Goal: Task Accomplishment & Management: Complete application form

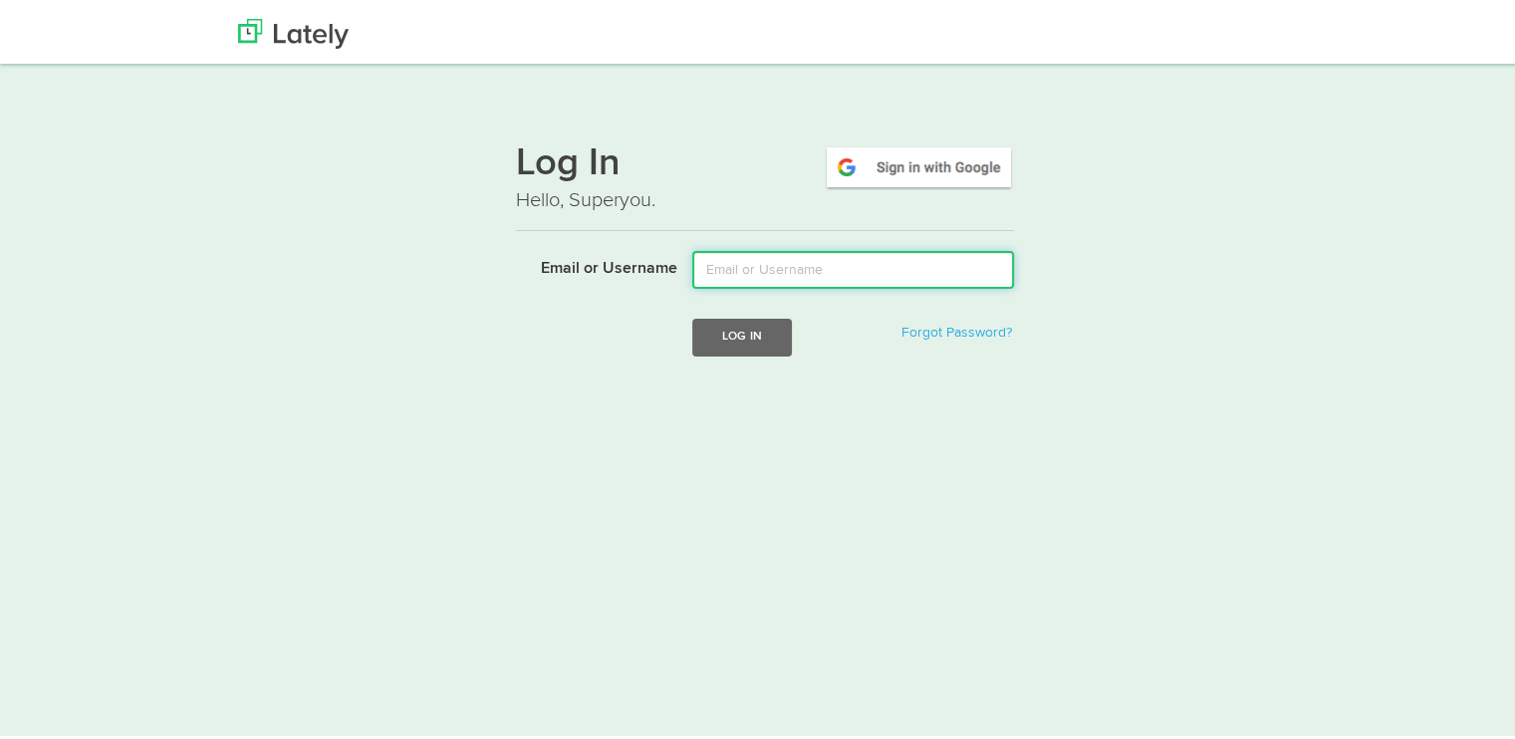
click at [733, 267] on input "Email or Username" at bounding box center [853, 266] width 322 height 38
type input "[EMAIL_ADDRESS][DOMAIN_NAME]"
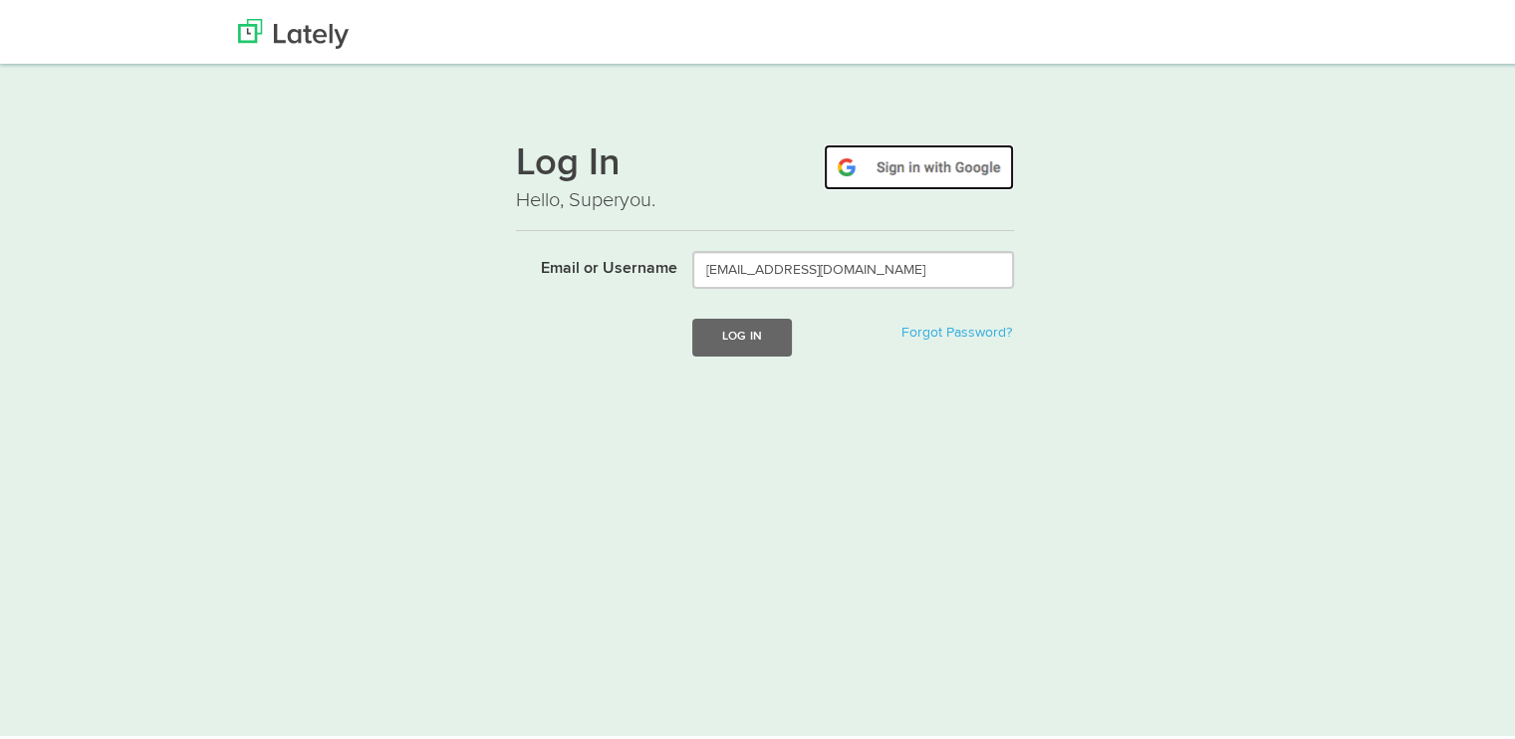
click at [880, 171] on img at bounding box center [919, 163] width 190 height 46
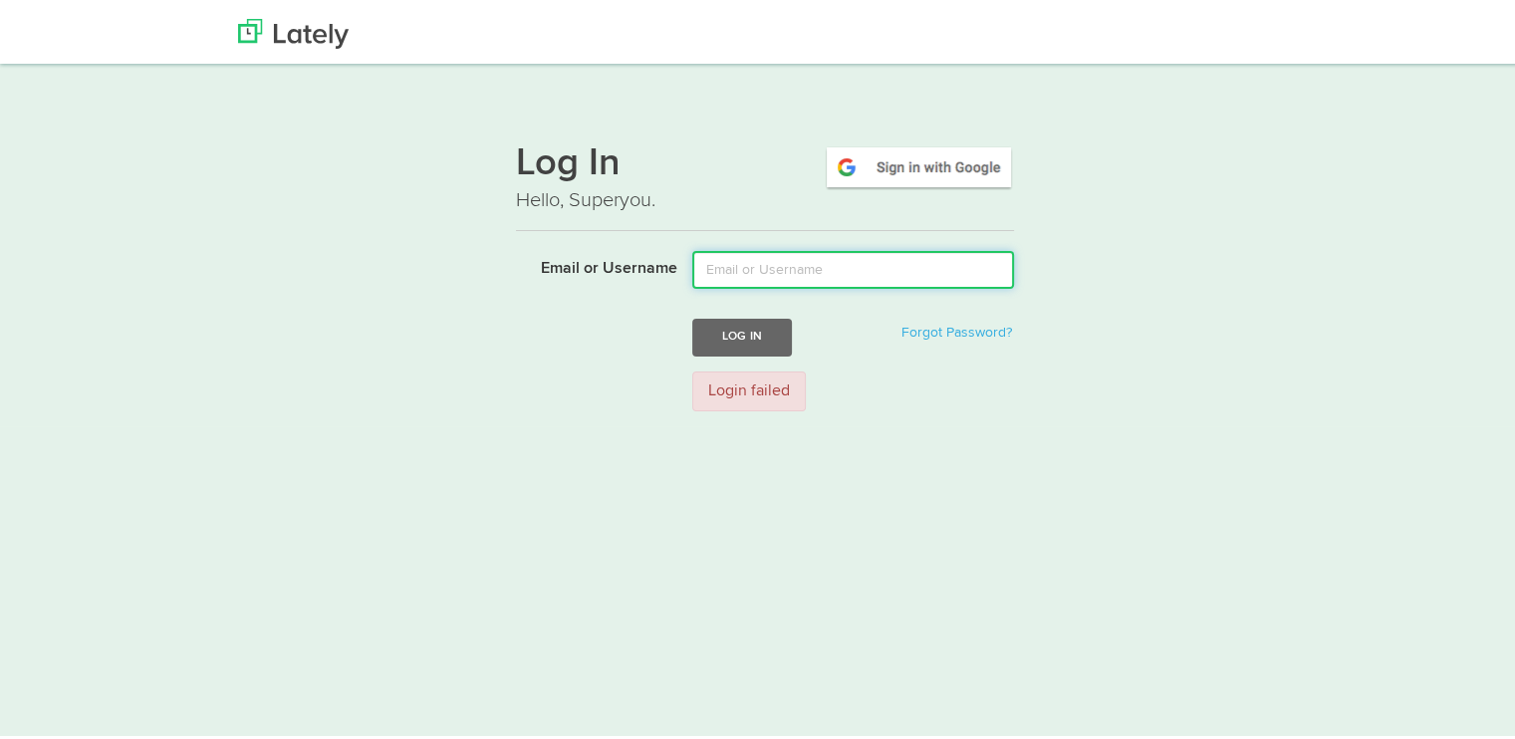
click at [721, 277] on input "Email or Username" at bounding box center [853, 266] width 322 height 38
click at [559, 276] on label "Email or Username" at bounding box center [589, 262] width 176 height 30
click at [692, 276] on input "Email or Username" at bounding box center [853, 266] width 322 height 38
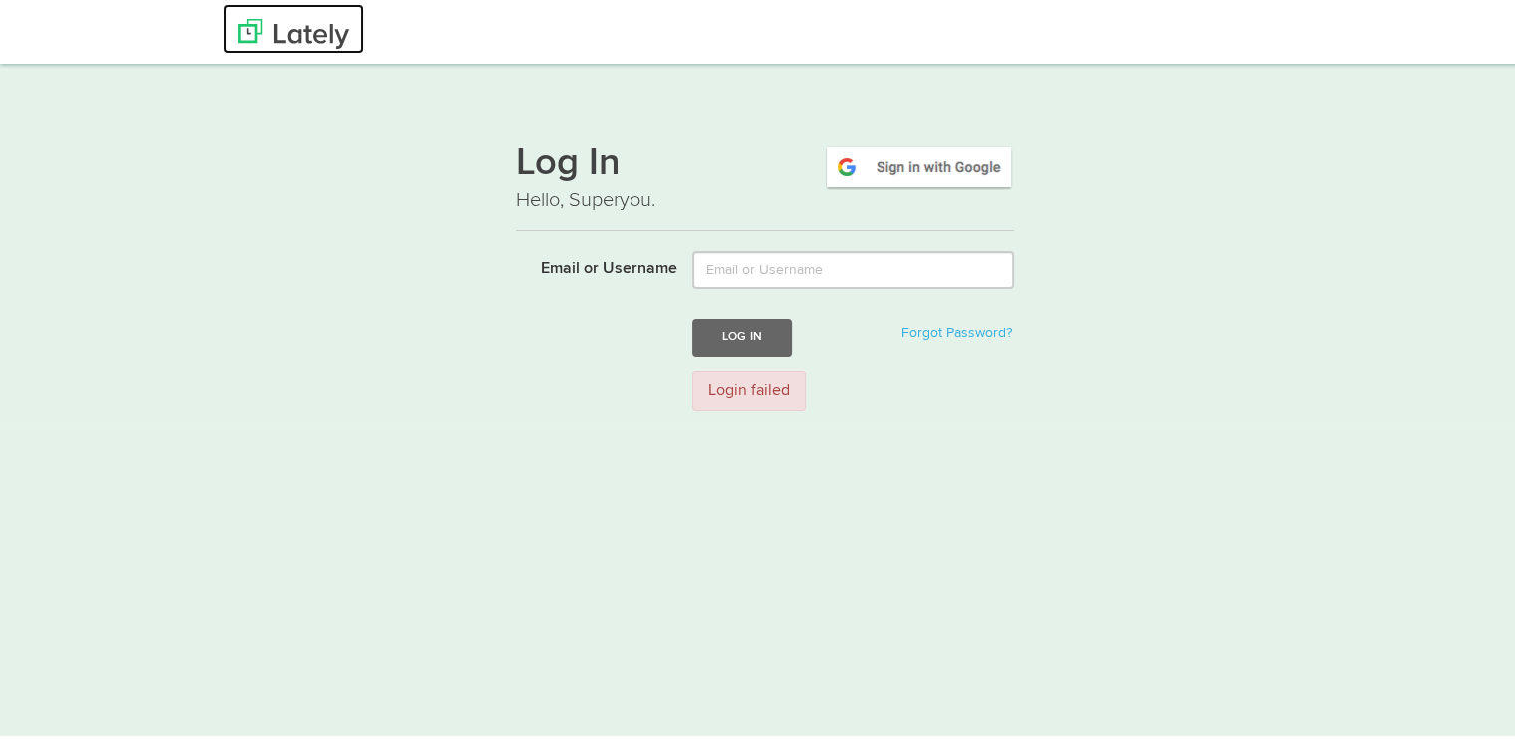
click at [325, 41] on img at bounding box center [293, 30] width 111 height 30
